Goal: Task Accomplishment & Management: Manage account settings

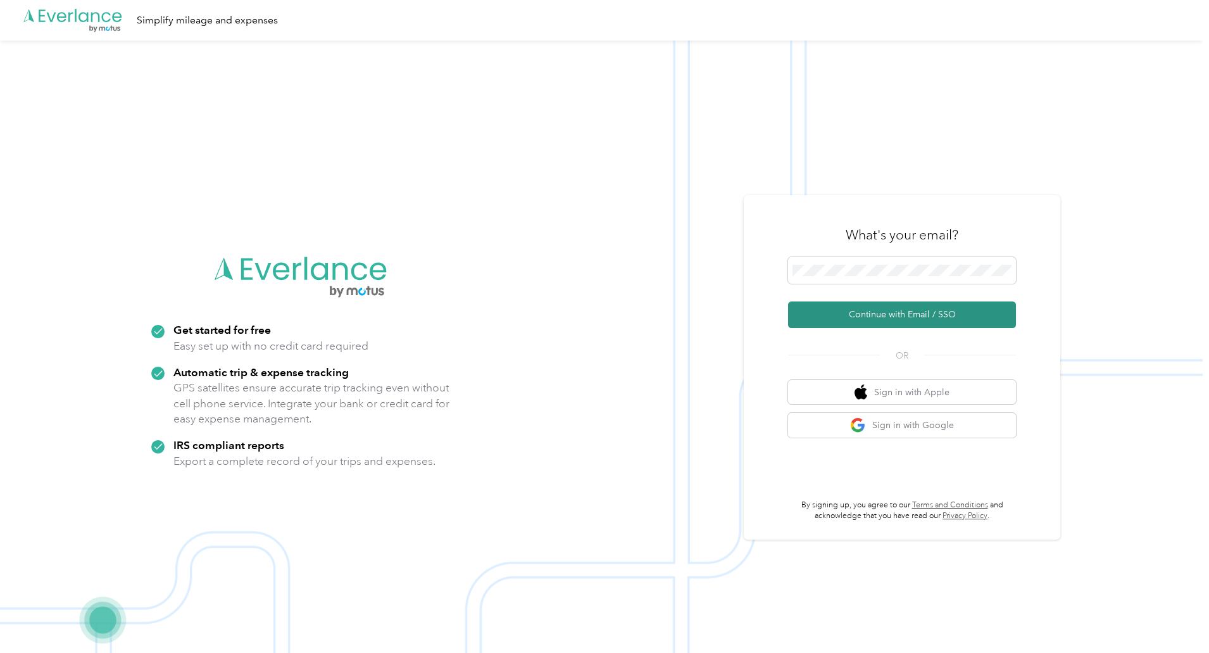
click at [887, 315] on button "Continue with Email / SSO" at bounding box center [902, 314] width 228 height 27
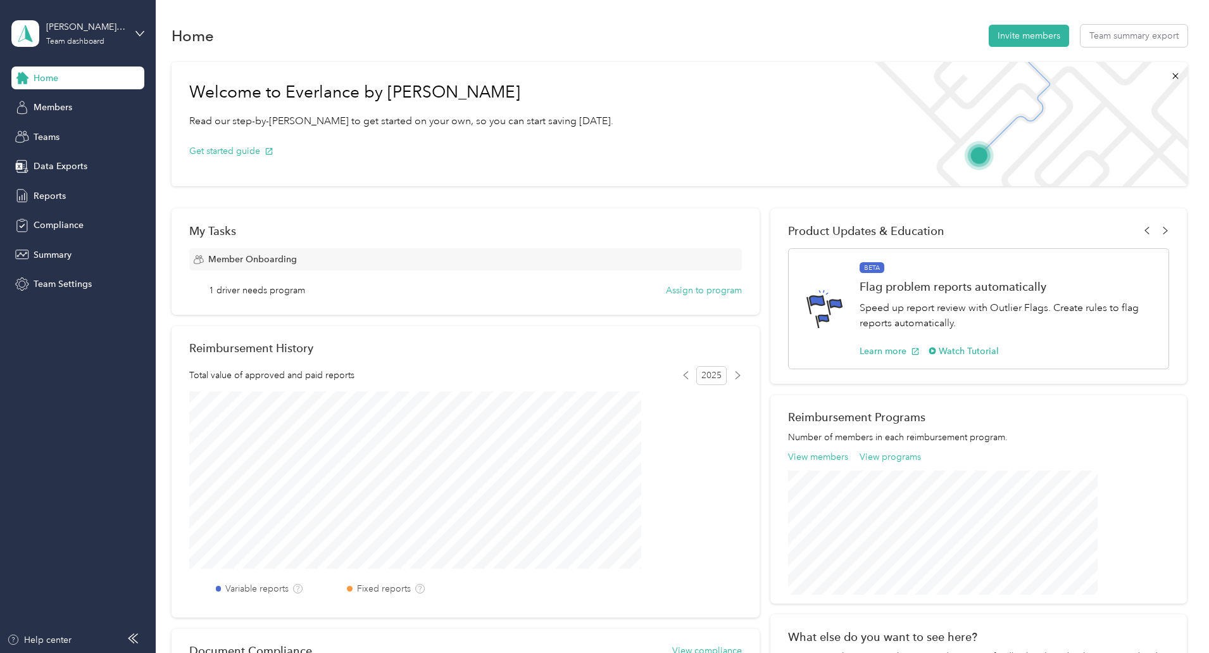
click at [305, 293] on span "1 driver needs program" at bounding box center [257, 290] width 96 height 13
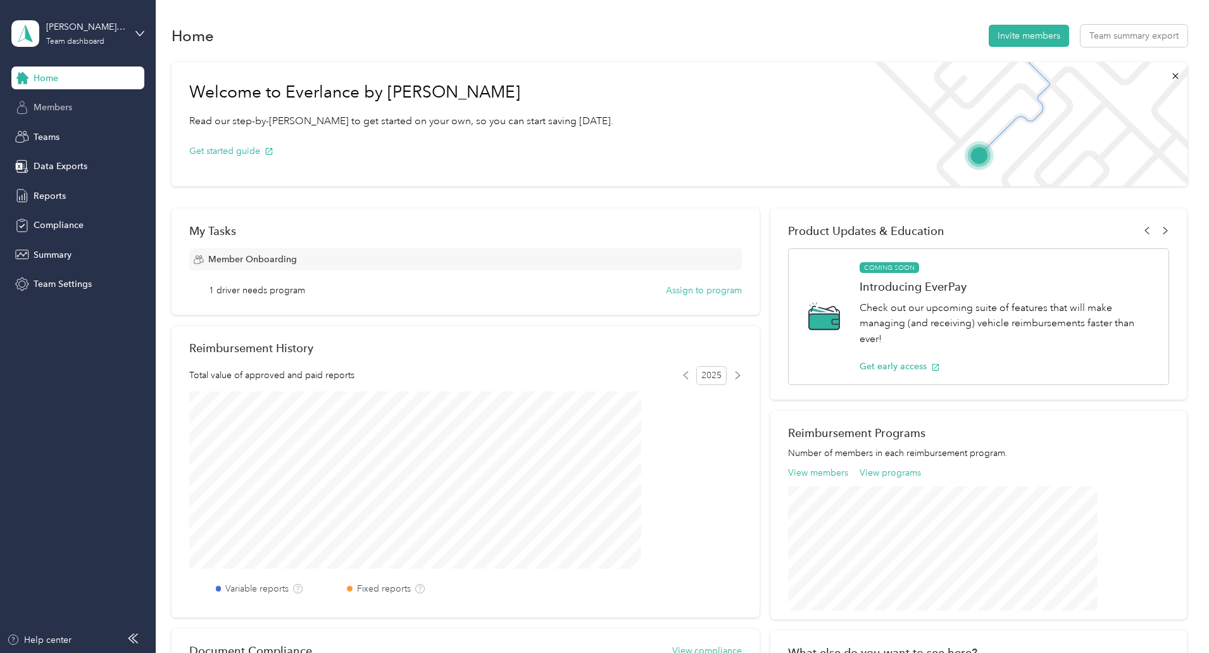
click at [85, 110] on div "Members" at bounding box center [77, 107] width 133 height 23
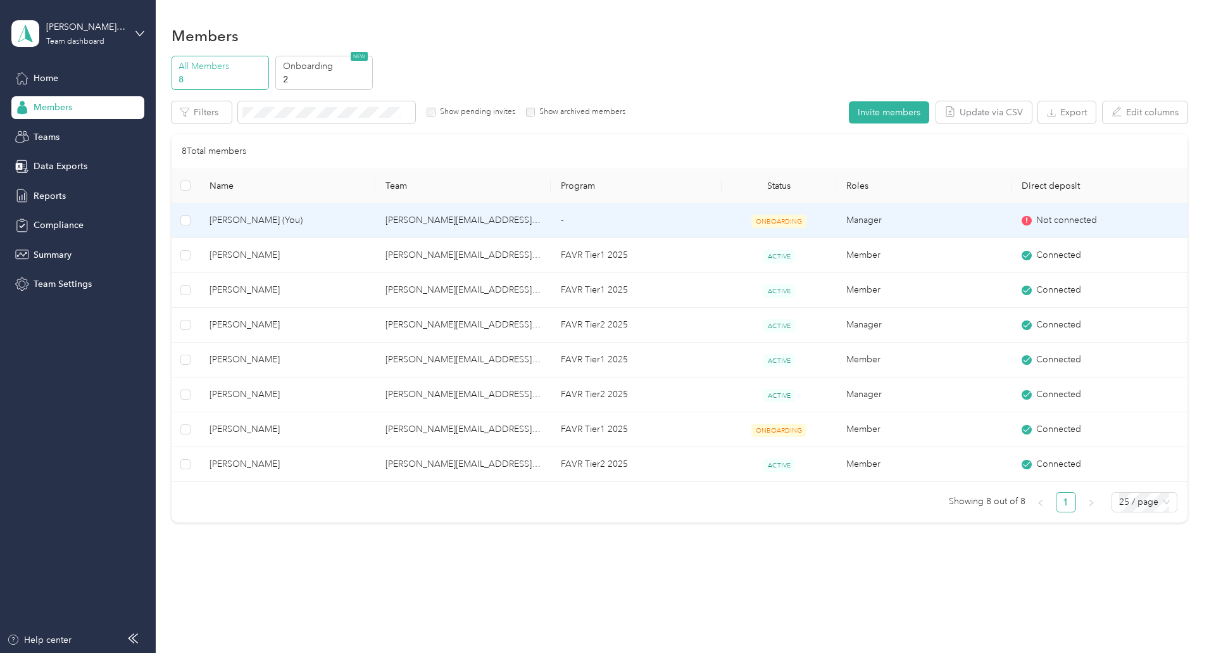
click at [1036, 221] on span "Not connected" at bounding box center [1066, 220] width 61 height 14
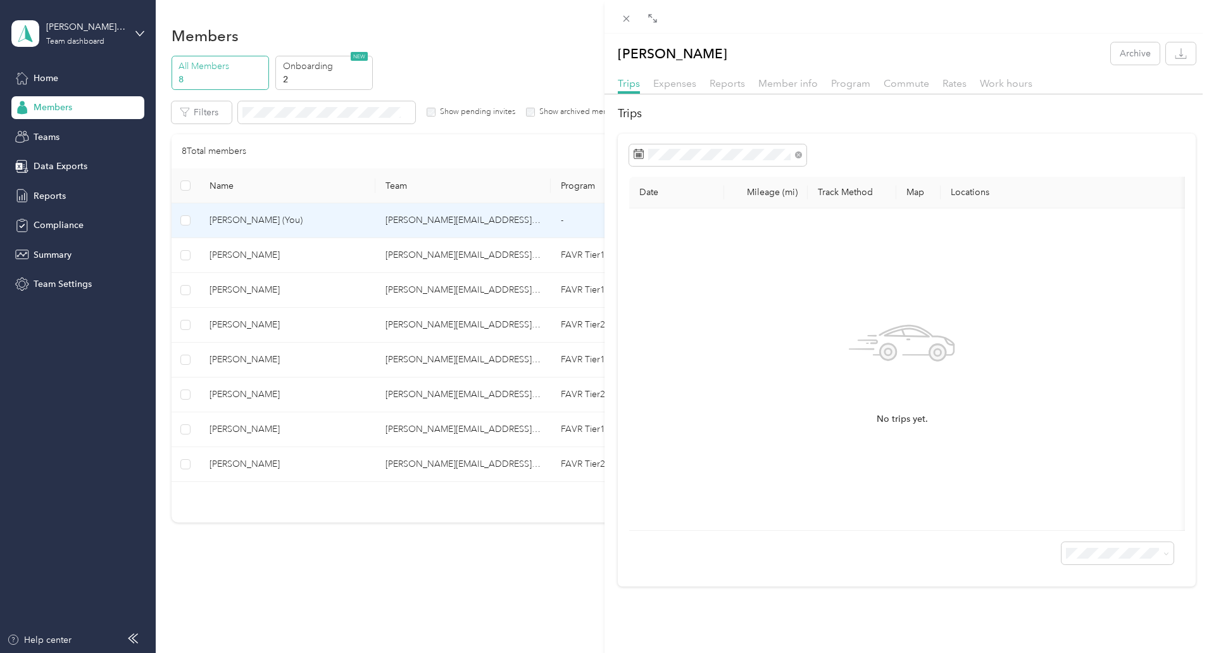
click at [182, 212] on div "[PERSON_NAME] Archive Trips Expenses Reports Member info Program Commute Rates …" at bounding box center [604, 326] width 1209 height 653
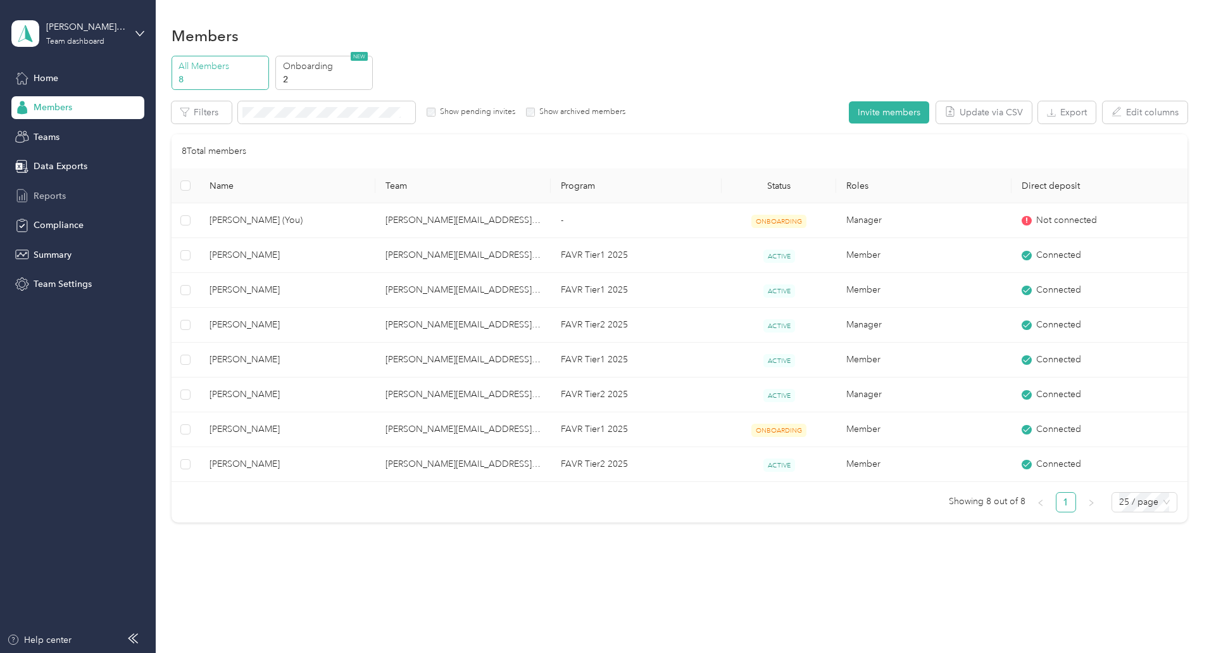
click at [31, 196] on div "Reports" at bounding box center [77, 195] width 133 height 23
